Goal: Complete application form: Complete application form

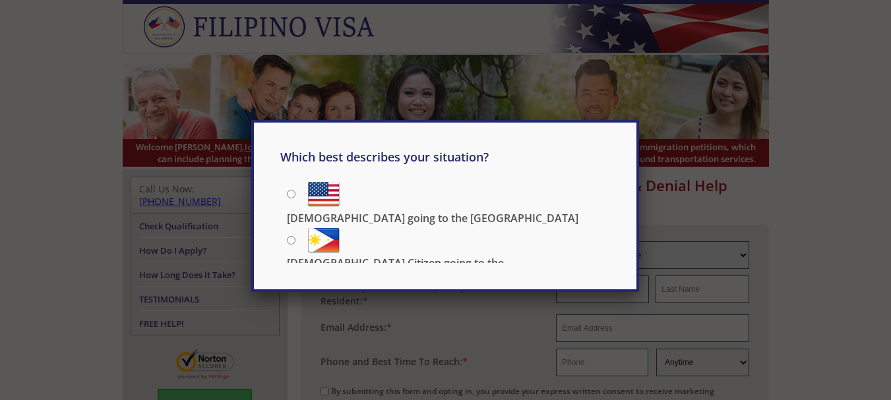
click at [291, 242] on label "[DEMOGRAPHIC_DATA] Citizen going to the [DEMOGRAPHIC_DATA]" at bounding box center [448, 239] width 323 height 30
click at [291, 242] on input "[DEMOGRAPHIC_DATA] Citizen going to the [DEMOGRAPHIC_DATA]" at bounding box center [291, 240] width 9 height 9
radio input "true"
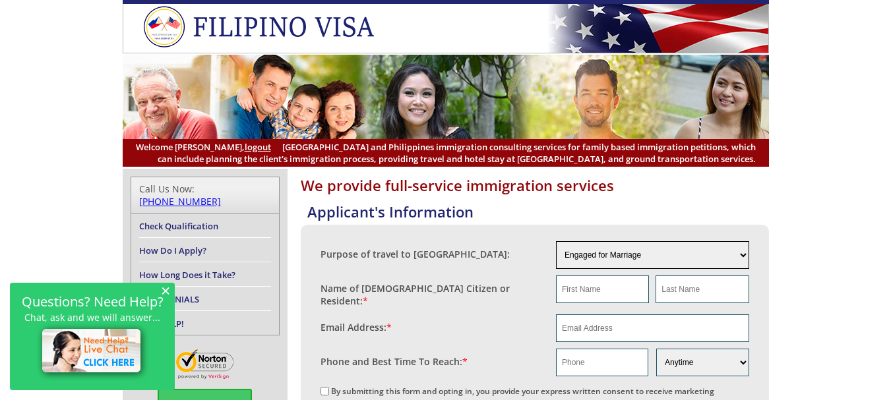
click at [604, 255] on select "Engaged for Marriage Already Married to [DEMOGRAPHIC_DATA] Citizen / Resident F…" at bounding box center [652, 255] width 193 height 28
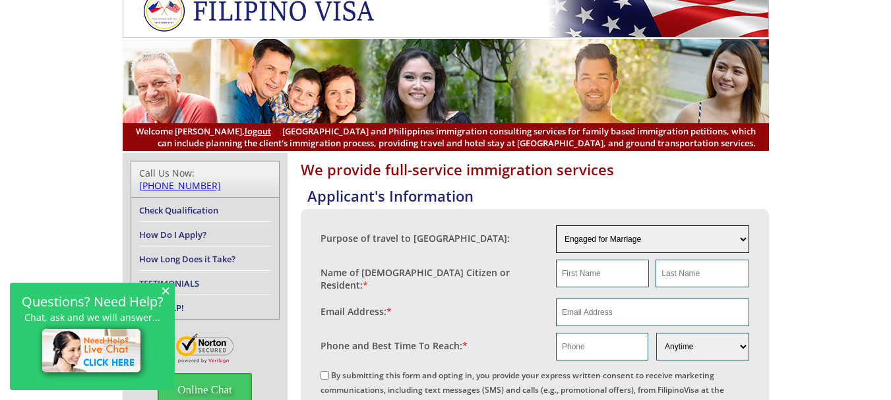
scroll to position [66, 0]
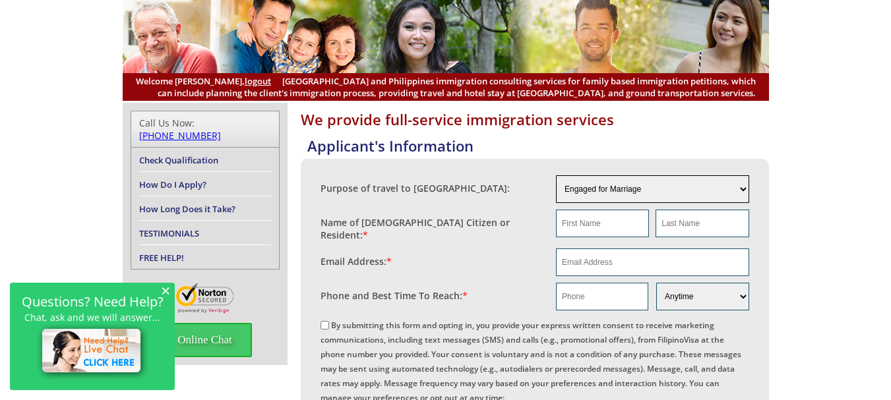
click at [621, 195] on select "Engaged for Marriage Already Married to [DEMOGRAPHIC_DATA] Citizen / Resident F…" at bounding box center [652, 189] width 193 height 28
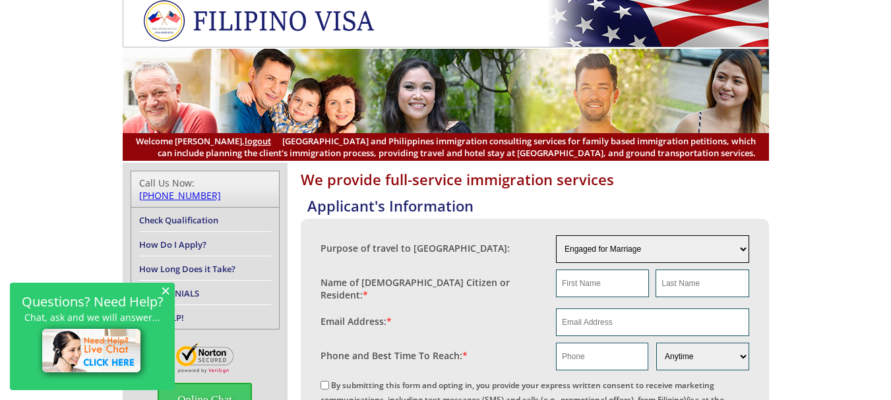
scroll to position [0, 0]
